Goal: Information Seeking & Learning: Find specific fact

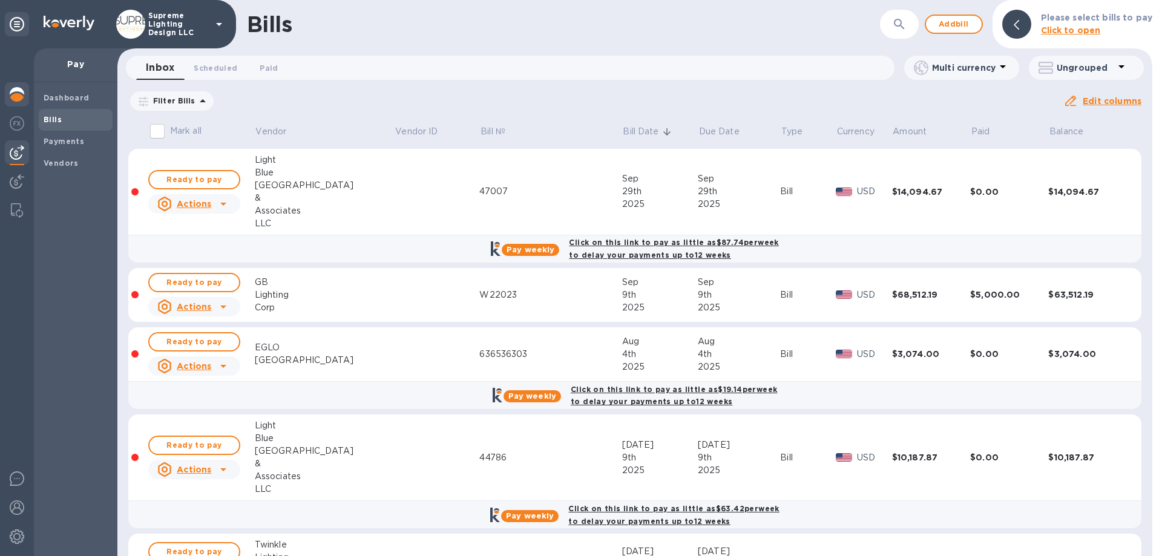
click at [19, 90] on img at bounding box center [17, 94] width 15 height 15
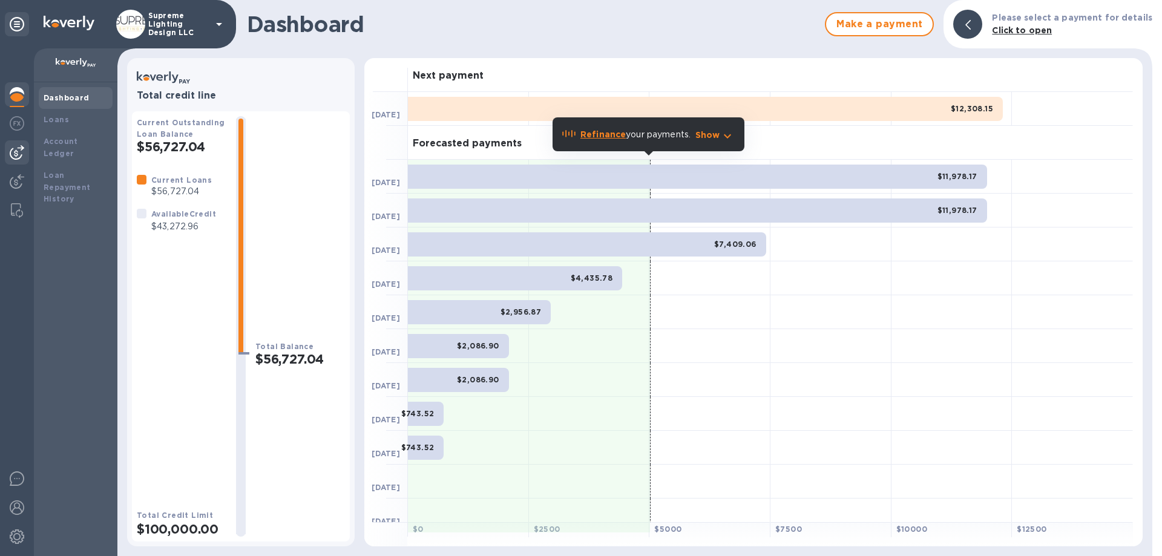
click at [11, 146] on img at bounding box center [17, 152] width 15 height 15
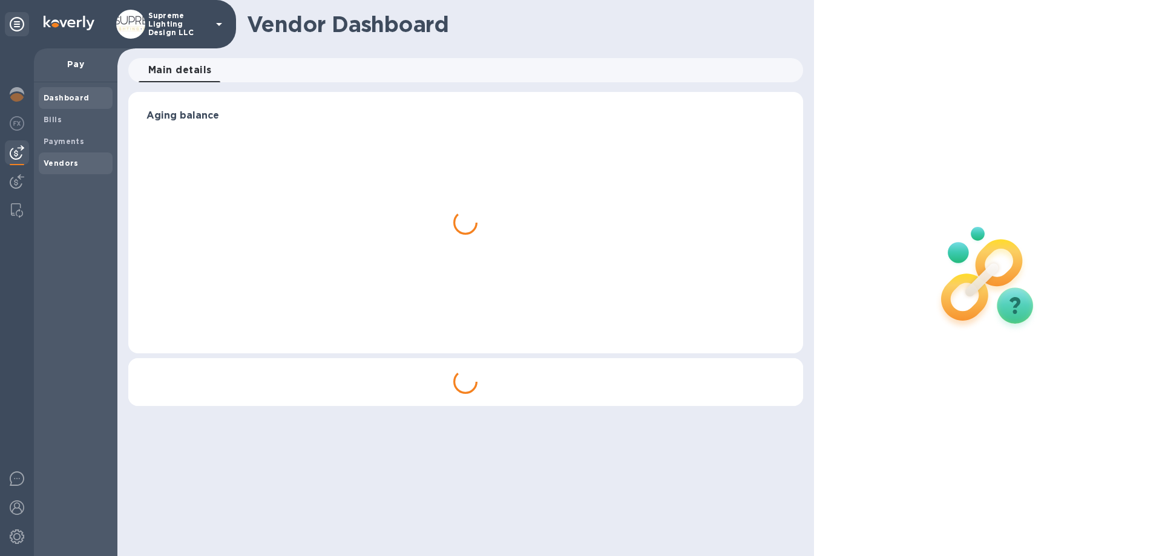
click at [74, 162] on b "Vendors" at bounding box center [61, 163] width 35 height 9
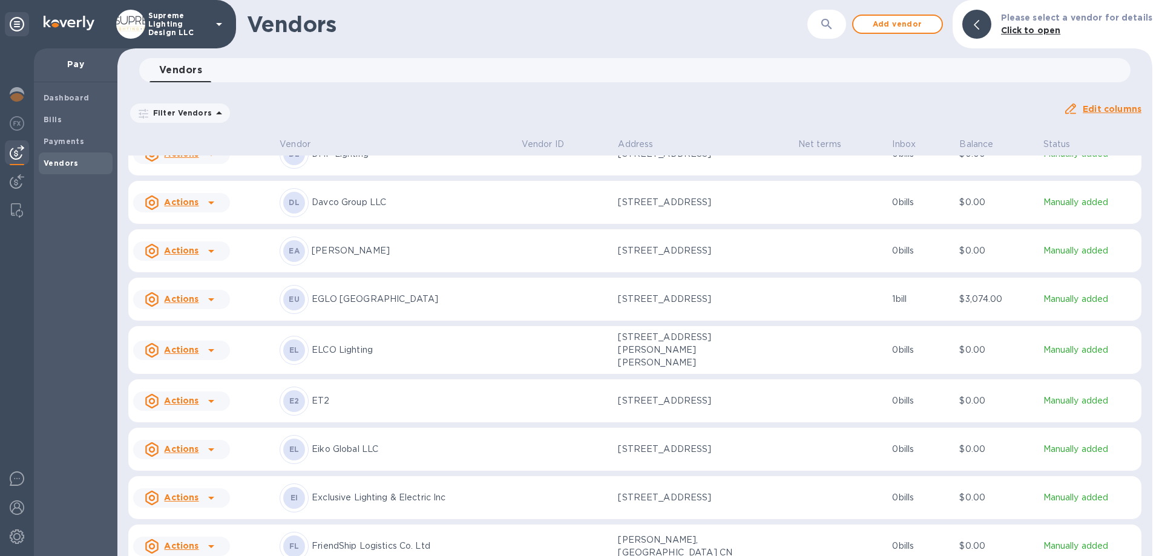
scroll to position [755, 0]
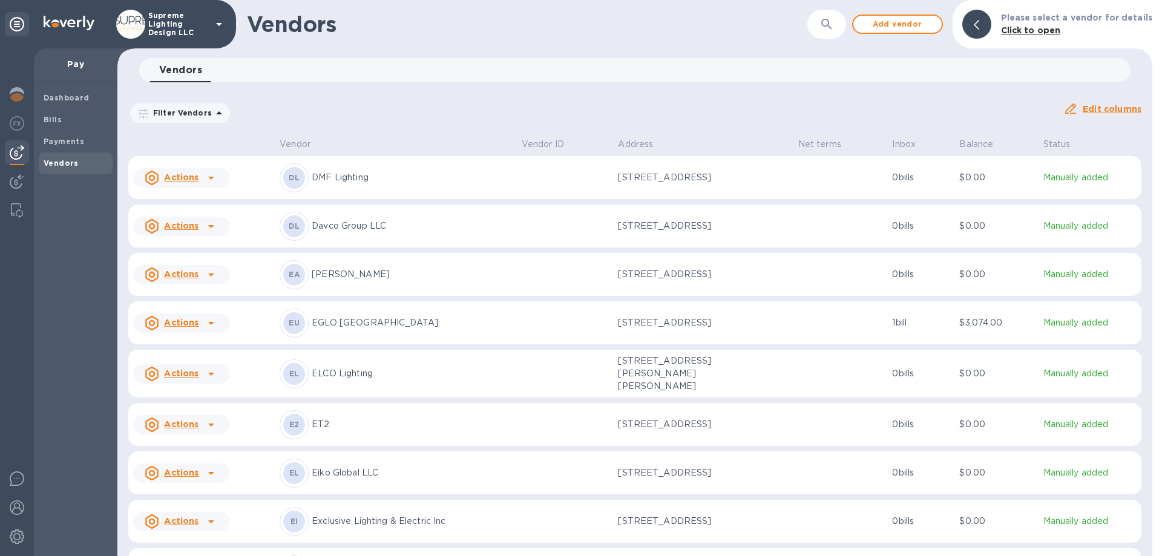
click at [438, 278] on p "[PERSON_NAME]" at bounding box center [412, 274] width 200 height 13
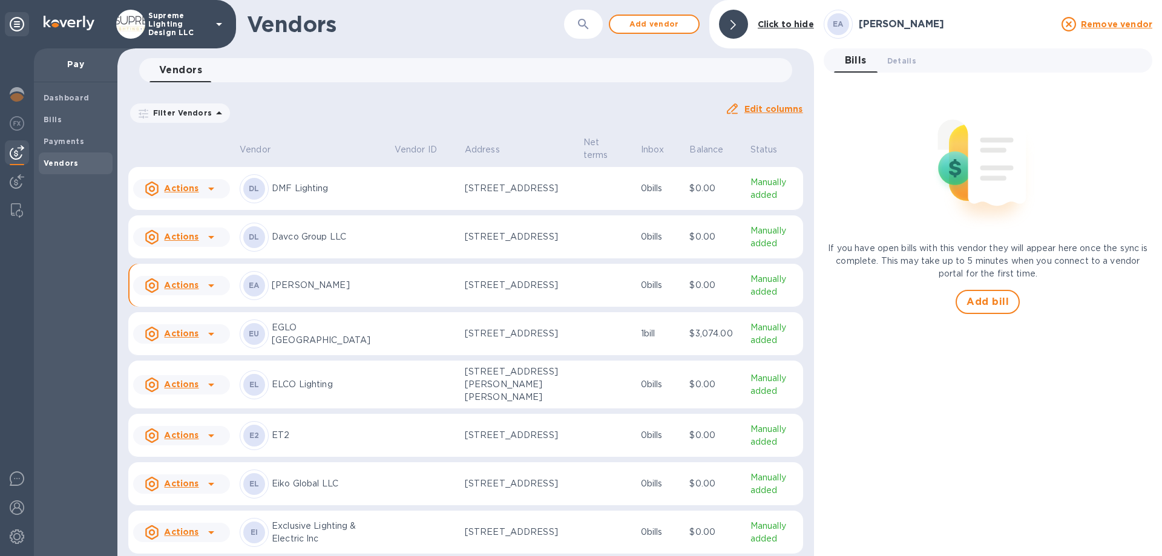
scroll to position [778, 0]
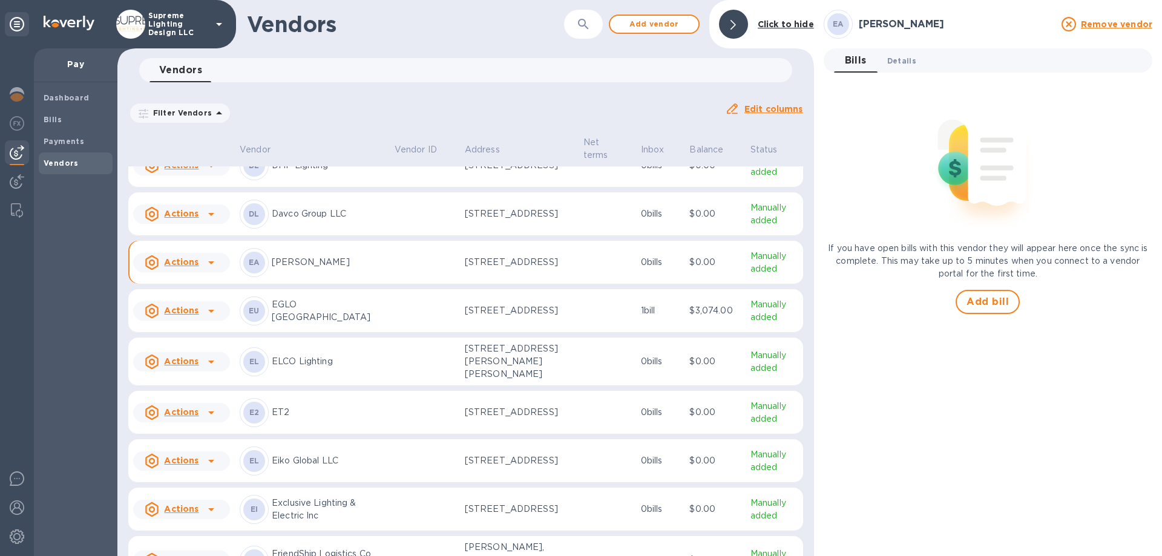
click at [906, 65] on span "Details 0" at bounding box center [901, 60] width 29 height 13
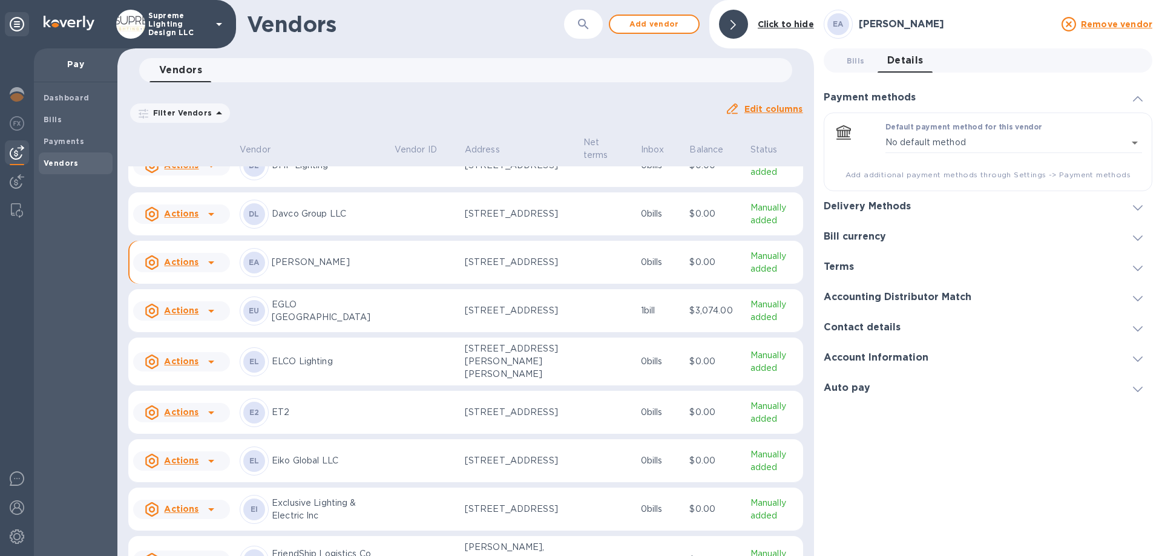
click at [895, 209] on h3 "Delivery Methods" at bounding box center [867, 206] width 87 height 11
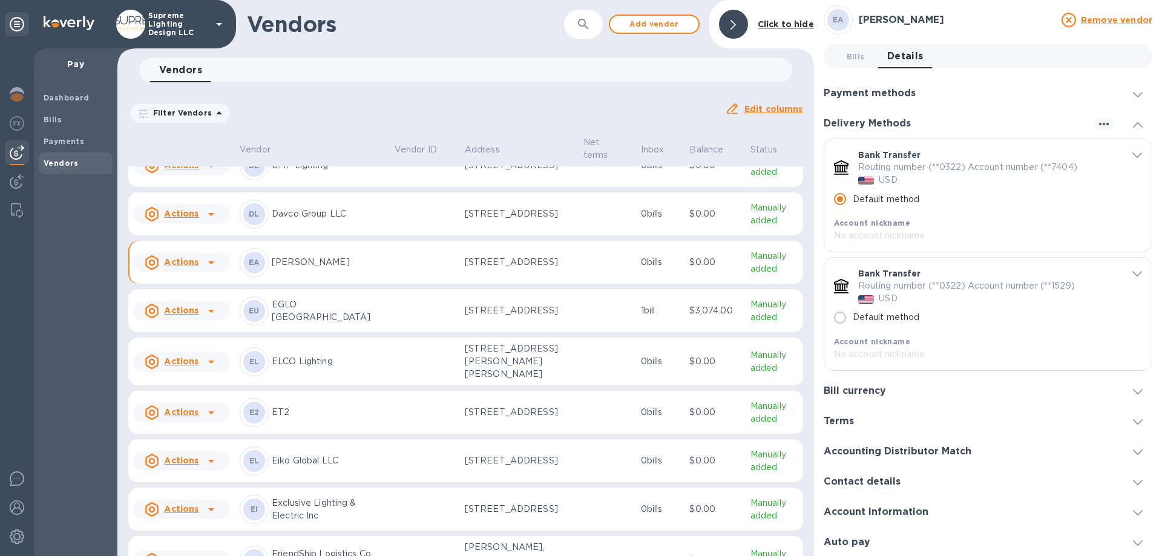
scroll to position [5, 0]
click at [873, 506] on h3 "Account Information" at bounding box center [876, 510] width 105 height 11
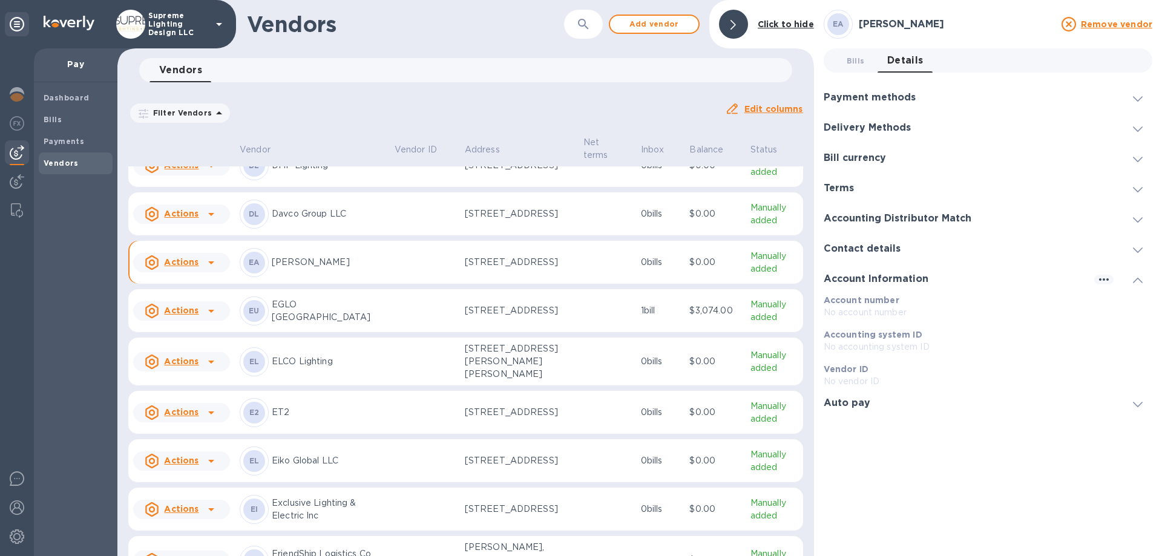
click at [879, 251] on h3 "Contact details" at bounding box center [862, 248] width 77 height 11
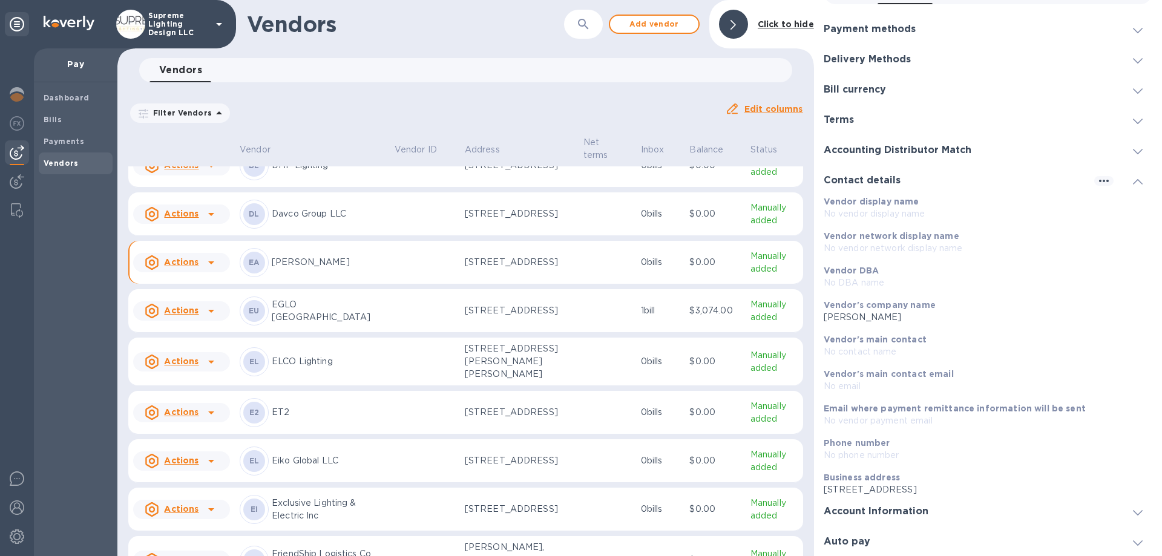
scroll to position [69, 0]
click at [931, 415] on p "No vendor payment email" at bounding box center [983, 420] width 319 height 13
click at [1102, 186] on icon "button" at bounding box center [1103, 180] width 15 height 15
click at [1108, 213] on li "Edit" at bounding box center [1113, 205] width 48 height 39
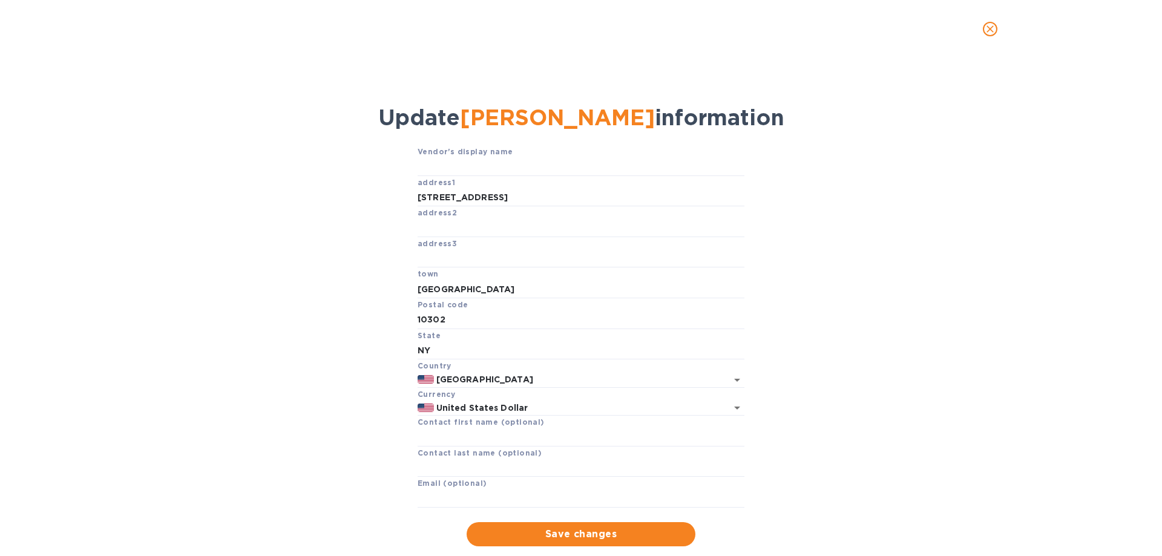
click at [981, 30] on button "close" at bounding box center [989, 29] width 29 height 29
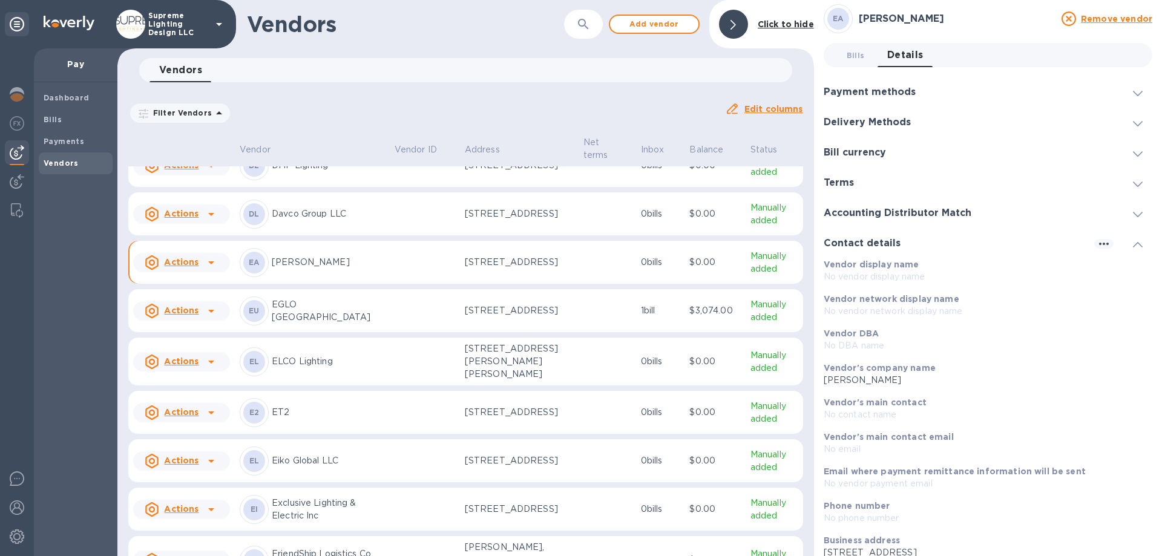
scroll to position [0, 0]
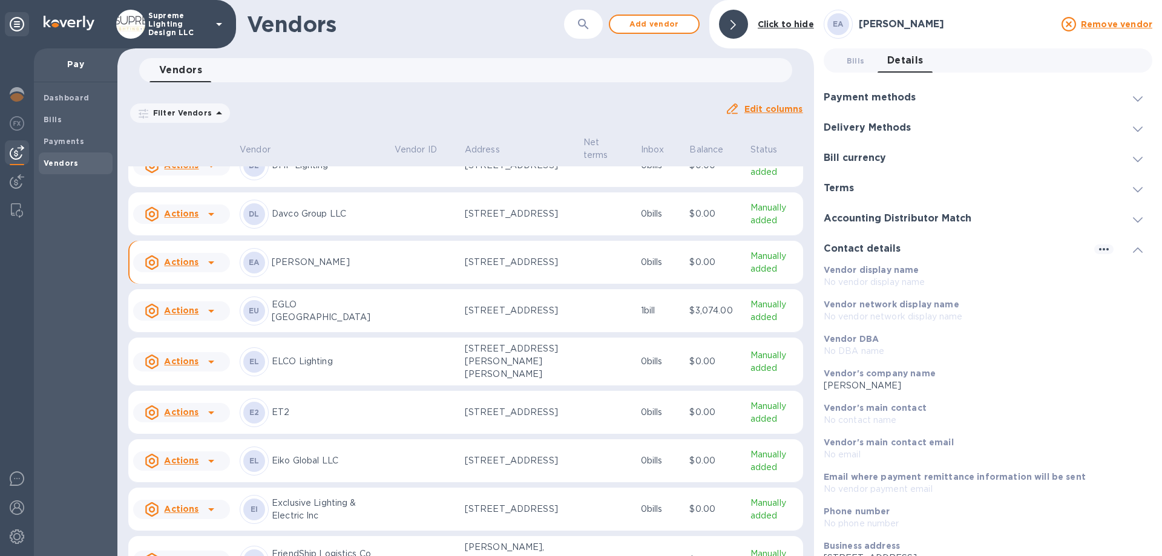
click at [930, 125] on div "Delivery Methods" at bounding box center [988, 128] width 329 height 30
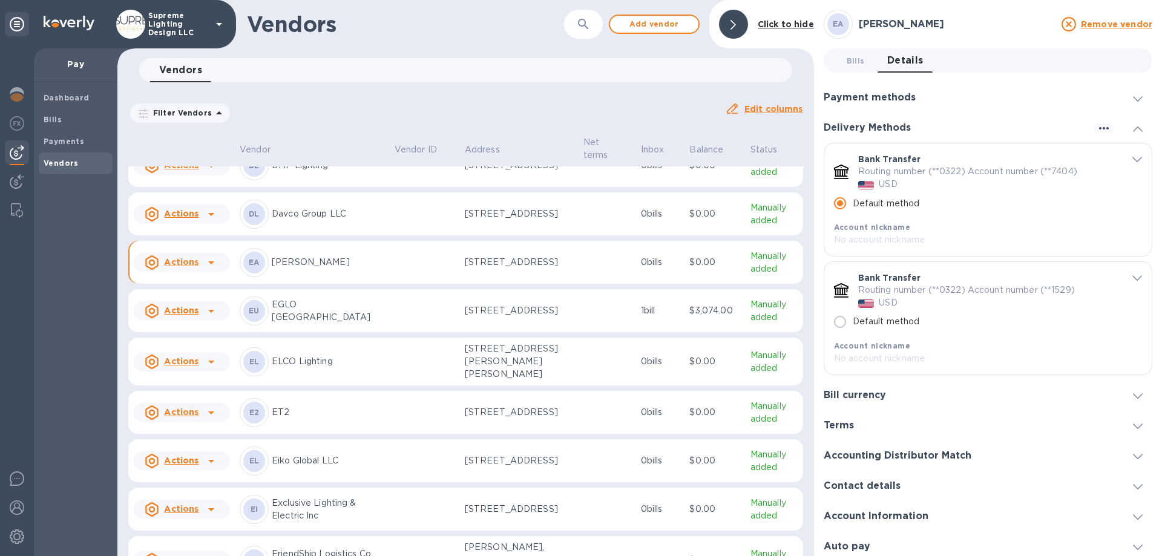
click at [922, 99] on div "Payment methods" at bounding box center [875, 97] width 102 height 11
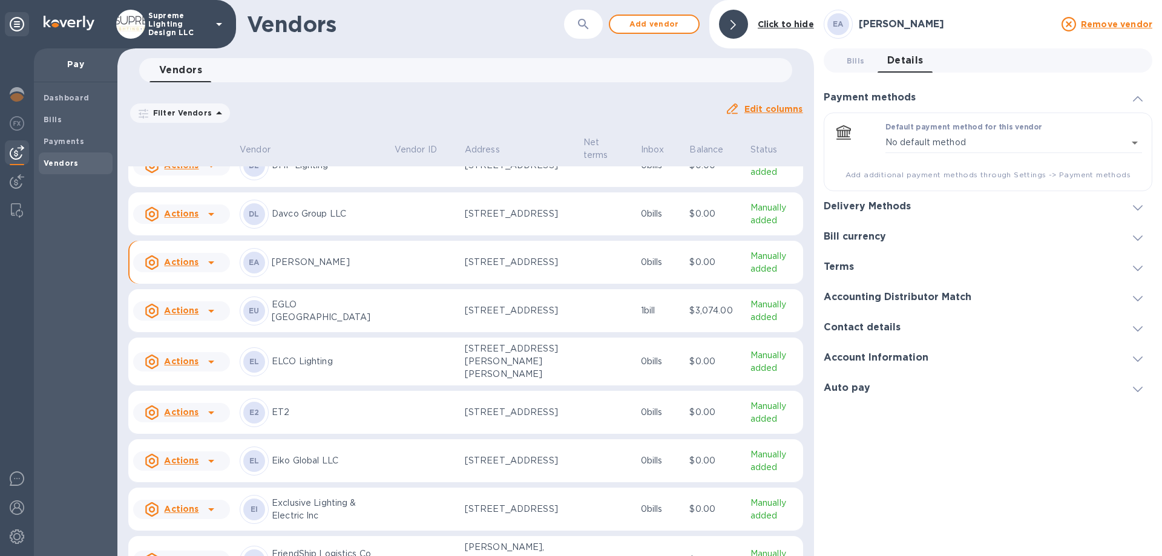
click at [910, 205] on div "Delivery Methods" at bounding box center [872, 206] width 97 height 11
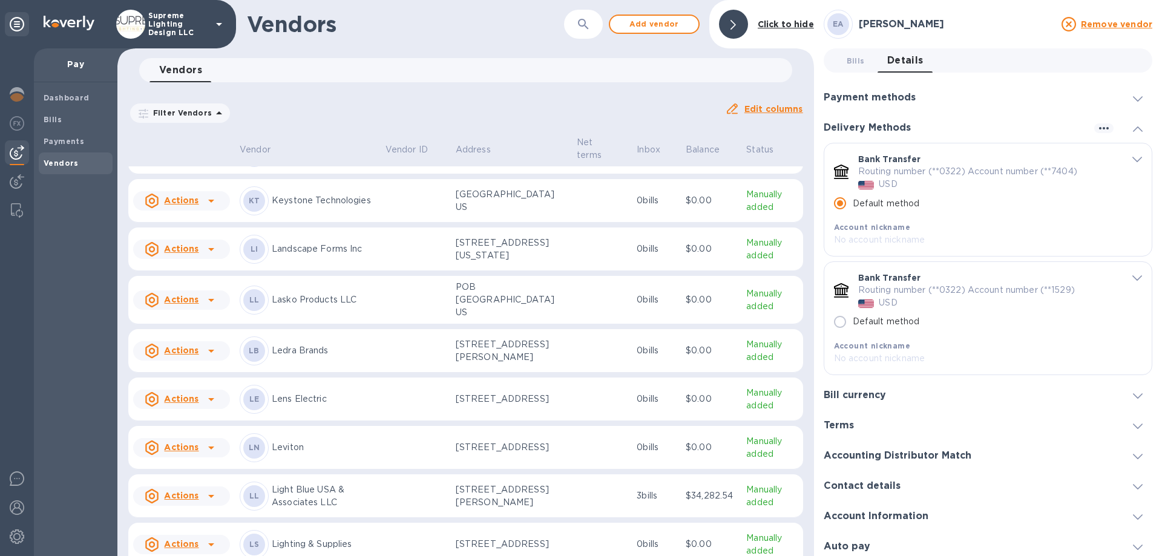
scroll to position [1794, 0]
